Goal: Transaction & Acquisition: Obtain resource

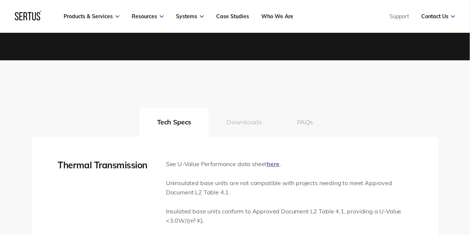
click at [238, 122] on button "Downloads" at bounding box center [244, 122] width 71 height 30
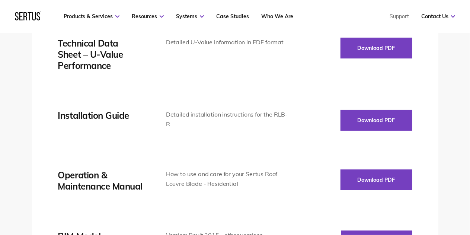
scroll to position [1190, 0]
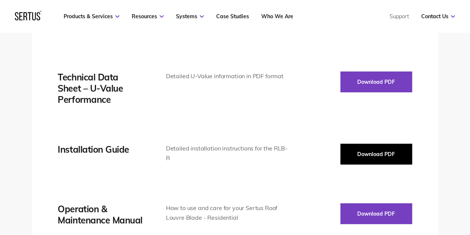
click at [386, 154] on button "Download PDF" at bounding box center [376, 154] width 72 height 21
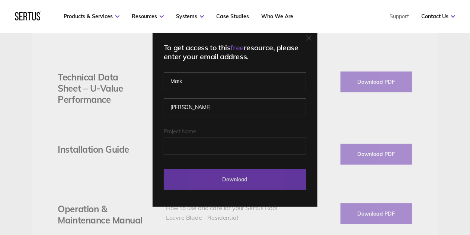
click at [251, 180] on input "Download" at bounding box center [235, 179] width 142 height 21
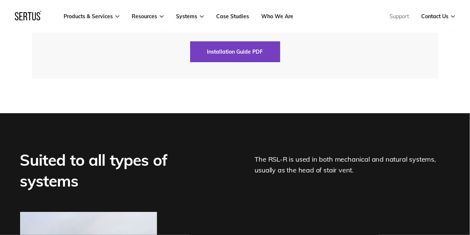
scroll to position [1822, 0]
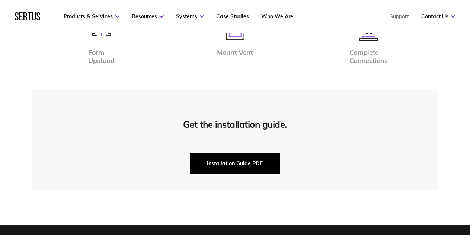
click at [250, 161] on button "Installation Guide PDF" at bounding box center [235, 163] width 90 height 21
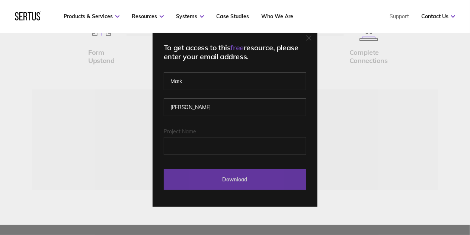
click at [255, 178] on input "Download" at bounding box center [235, 179] width 142 height 21
